Goal: Obtain resource: Obtain resource

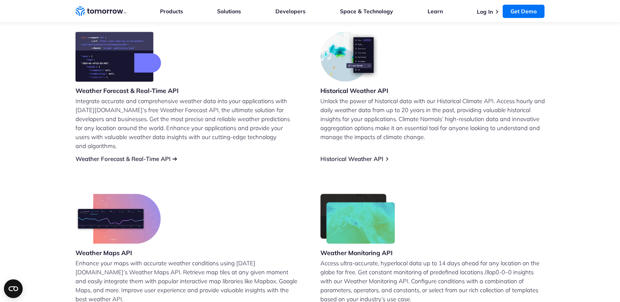
scroll to position [329, 0]
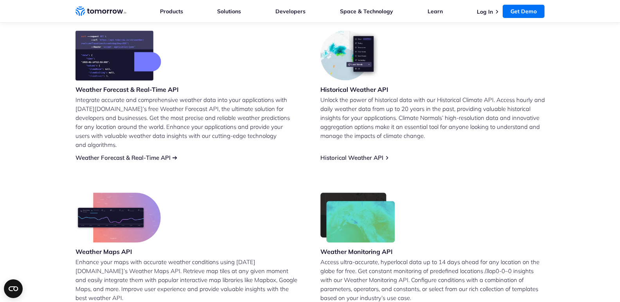
click at [140, 154] on link "Weather Forecast & Real-Time API" at bounding box center [122, 157] width 95 height 7
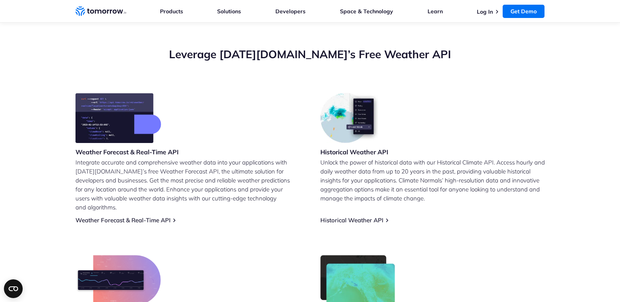
scroll to position [345, 0]
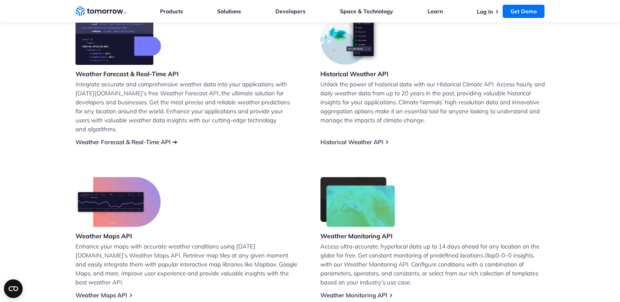
click at [140, 138] on link "Weather Forecast & Real-Time API" at bounding box center [122, 141] width 95 height 7
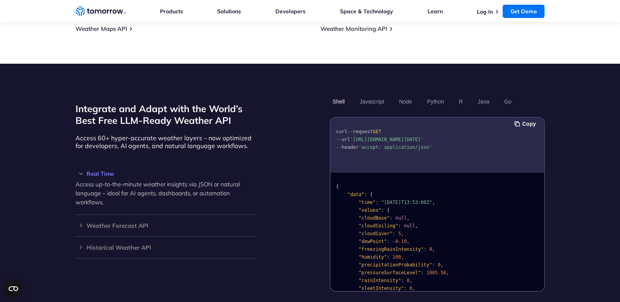
scroll to position [611, 0]
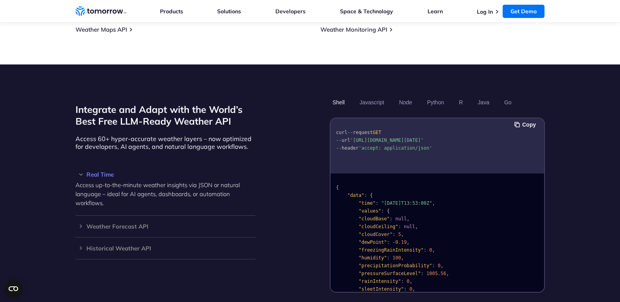
drag, startPoint x: 353, startPoint y: 131, endPoint x: 405, endPoint y: 138, distance: 52.4
click at [405, 138] on span "'[URL][DOMAIN_NAME][DATE]'" at bounding box center [387, 140] width 74 height 5
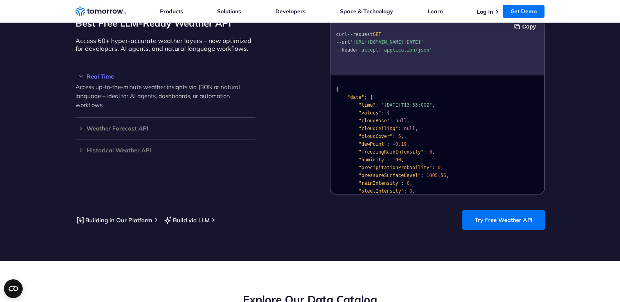
scroll to position [736, 0]
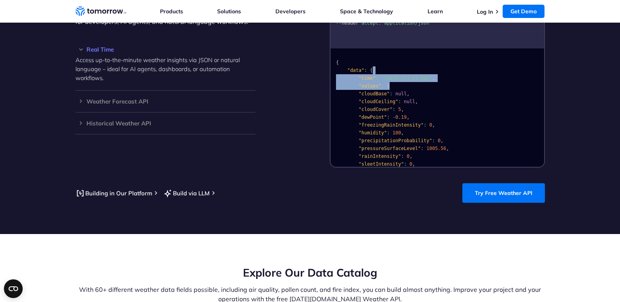
drag, startPoint x: 541, startPoint y: 65, endPoint x: 543, endPoint y: 79, distance: 14.9
click at [543, 79] on div "{ "data" : { "time" : "2023-02-14T13:53:00Z" , "values" : { "cloudBase" : null …" at bounding box center [438, 108] width 214 height 119
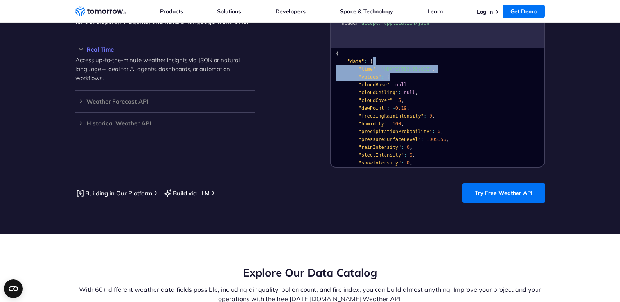
scroll to position [0, 0]
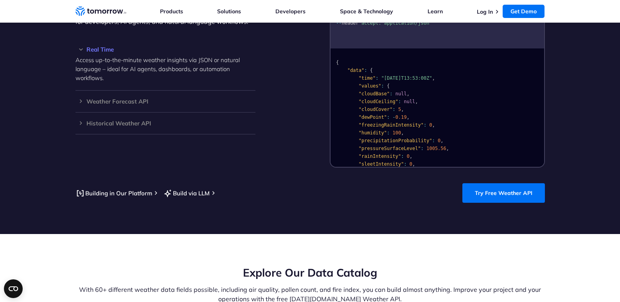
click at [501, 51] on pre "{ "data" : { "time" : "2023-02-14T13:53:00Z" , "values" : { "cloudBase" : null …" at bounding box center [438, 190] width 214 height 279
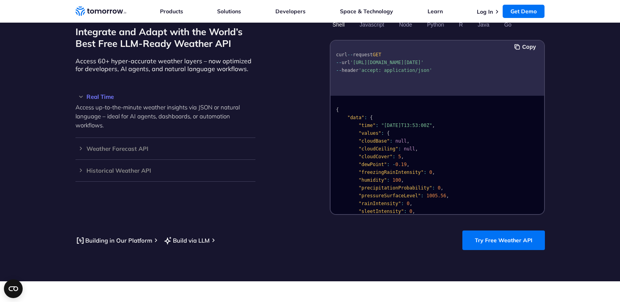
click at [501, 47] on div "curl -- request GET -- url 'https://api.tomorrow.io/v4/weather/realtime?locatio…" at bounding box center [438, 68] width 214 height 55
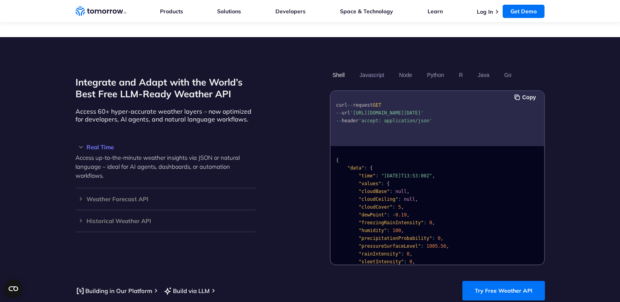
scroll to position [611, 0]
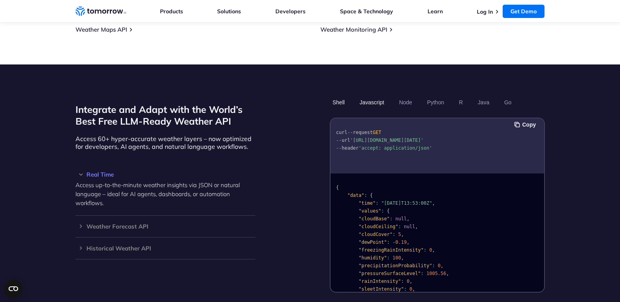
click at [373, 96] on button "Javascript" at bounding box center [372, 102] width 30 height 13
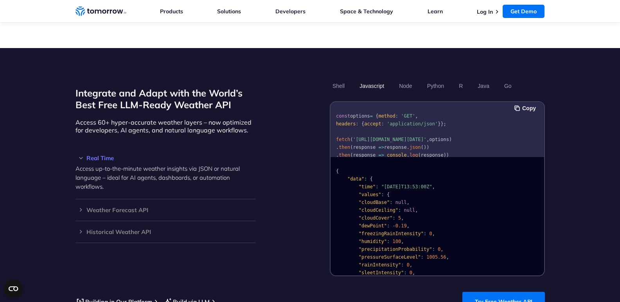
scroll to position [626, 0]
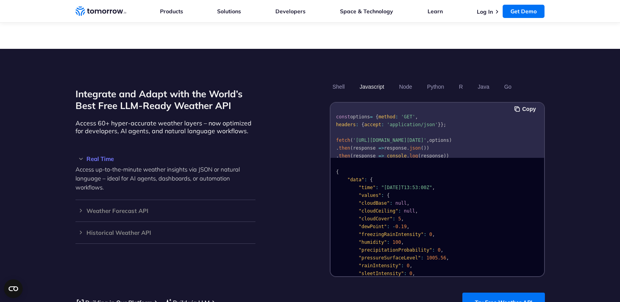
drag, startPoint x: 353, startPoint y: 132, endPoint x: 431, endPoint y: 139, distance: 78.2
click at [431, 139] on code "const options = { method : 'GET' , headers : { accept : 'application/json' } };…" at bounding box center [394, 140] width 116 height 52
copy code "https://api.tomorrow.io/v4/weather/realtime?location=toronto&apikey=XXX' , opti…"
